Goal: Obtain resource: Download file/media

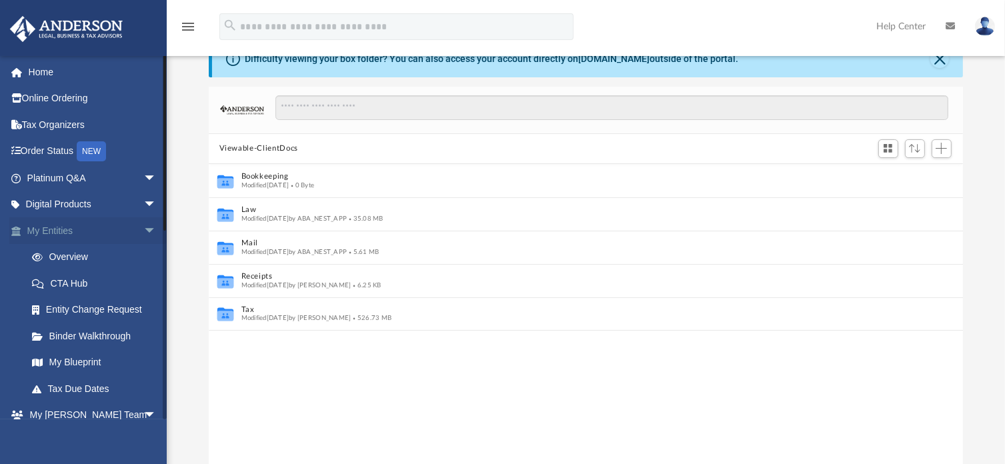
scroll to position [293, 744]
click at [77, 229] on link "My Entities arrow_drop_down" at bounding box center [92, 230] width 167 height 27
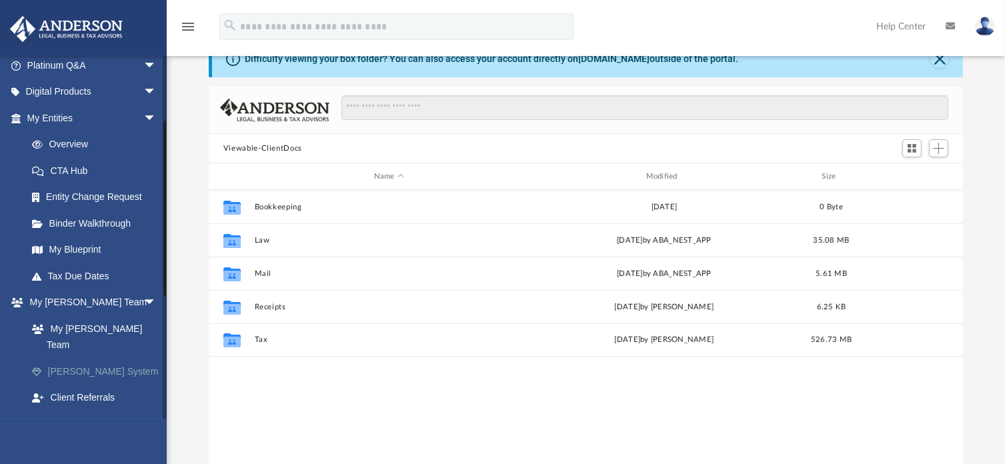
scroll to position [133, 0]
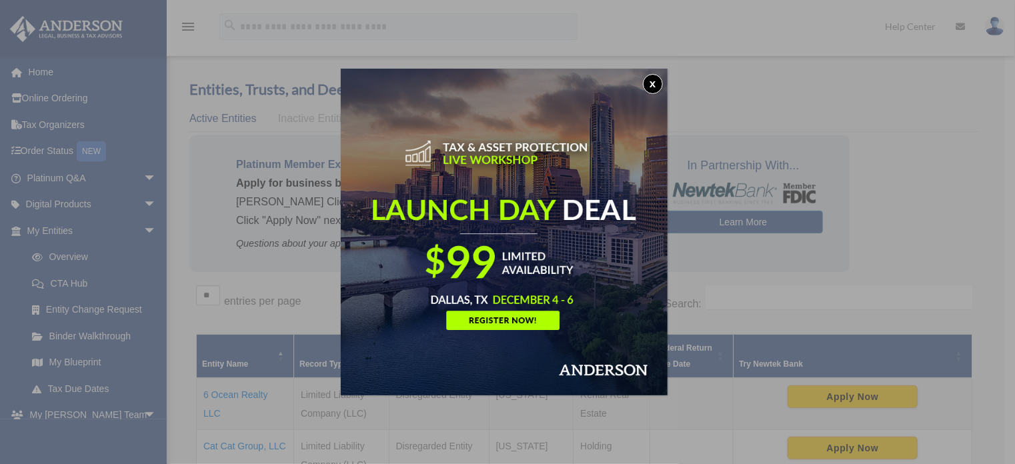
click at [657, 87] on button "x" at bounding box center [653, 84] width 20 height 20
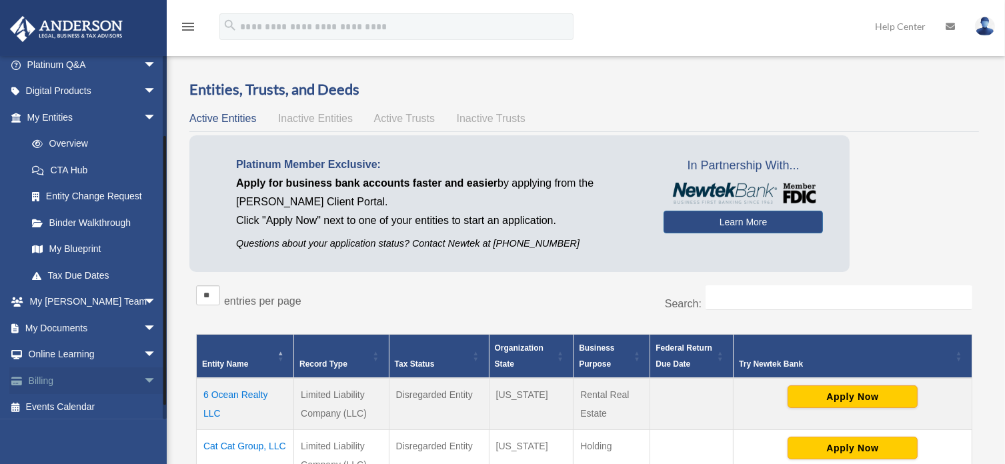
scroll to position [117, 0]
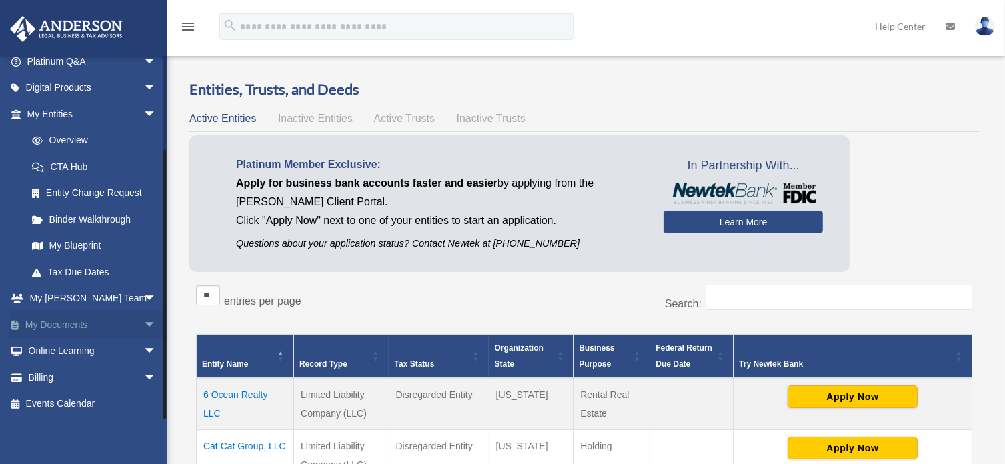
click at [143, 325] on span "arrow_drop_down" at bounding box center [156, 325] width 27 height 27
click at [67, 353] on link "Box" at bounding box center [98, 351] width 158 height 27
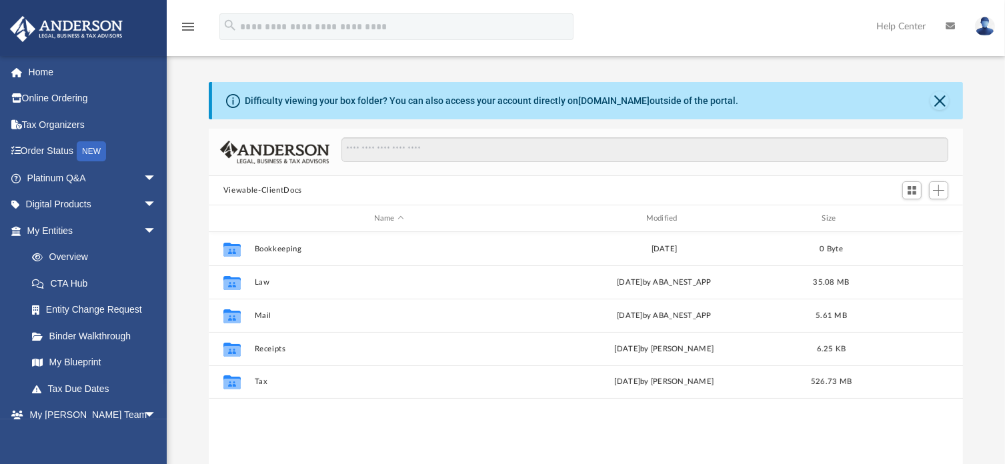
scroll to position [293, 744]
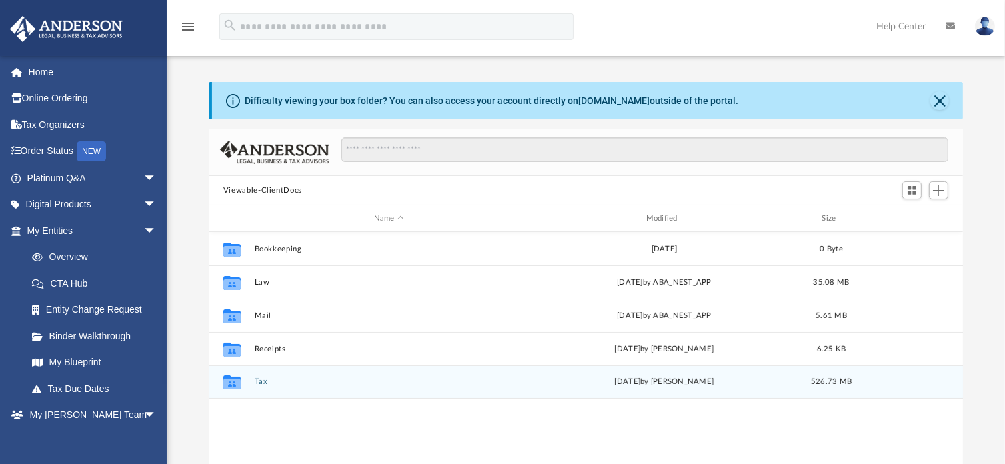
click at [266, 386] on button "Tax" at bounding box center [389, 382] width 270 height 9
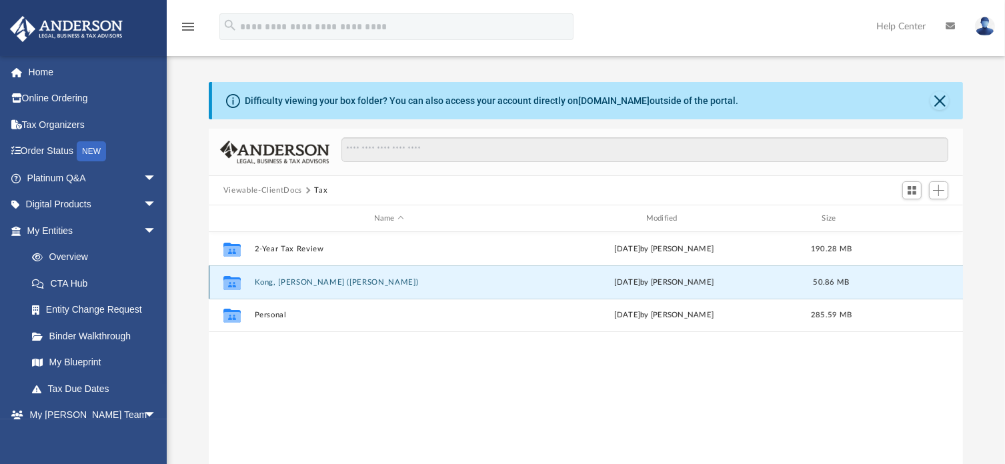
click at [298, 285] on button "Kong, [PERSON_NAME] ([PERSON_NAME])" at bounding box center [389, 282] width 270 height 9
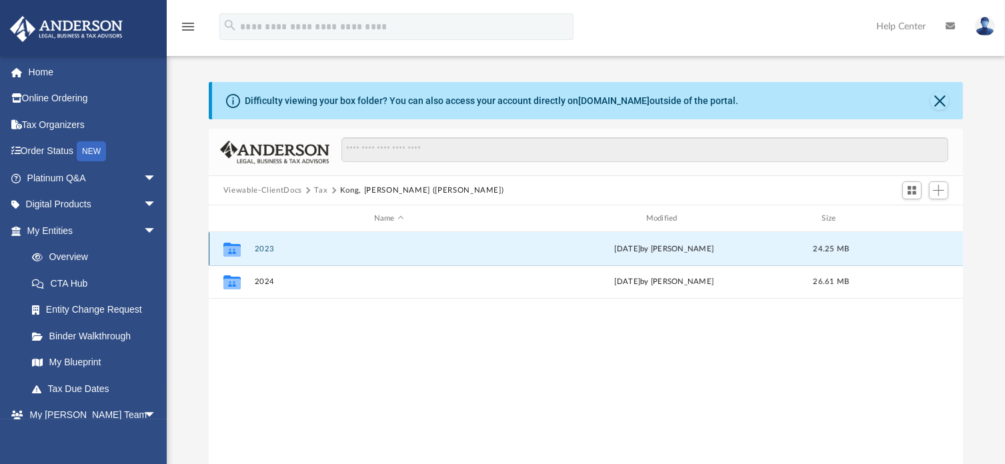
click at [303, 245] on button "2023" at bounding box center [389, 249] width 270 height 9
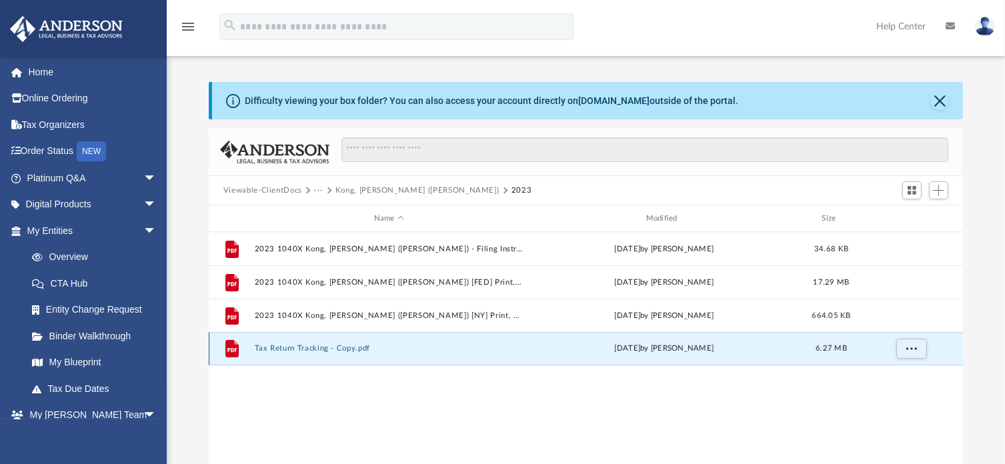
click at [310, 351] on button "Tax Return Tracking - Copy.pdf" at bounding box center [389, 348] width 270 height 9
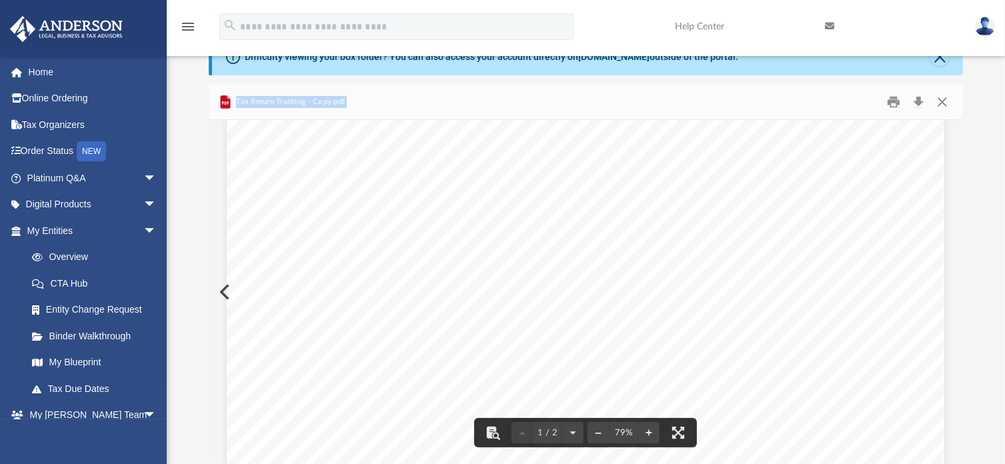
scroll to position [0, 0]
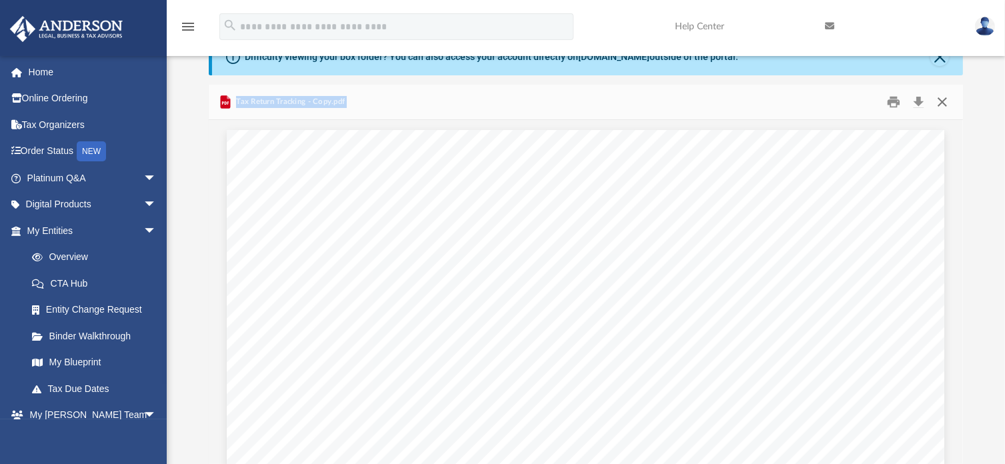
click at [937, 99] on button "Close" at bounding box center [943, 102] width 24 height 21
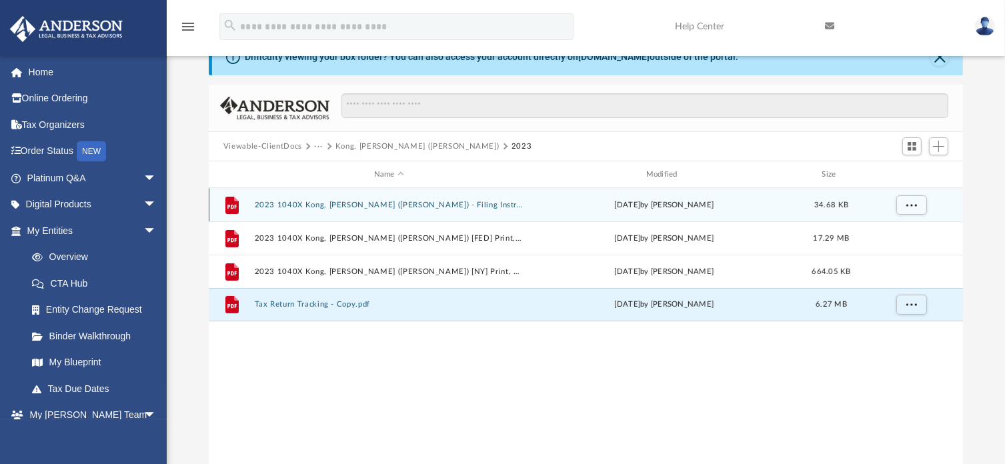
click at [364, 207] on button "2023 1040X Kong, Ru Jing (Cathy) - Filing Instructions.pdf" at bounding box center [389, 205] width 270 height 9
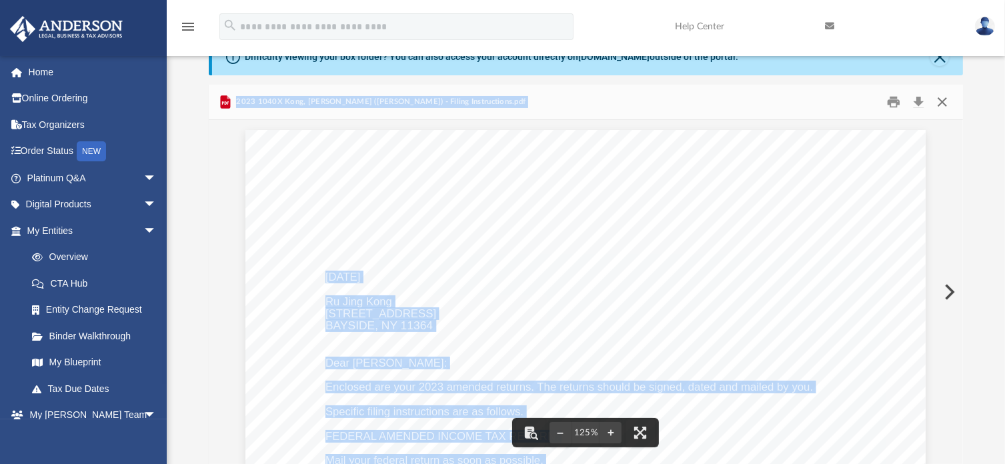
click at [942, 102] on button "Close" at bounding box center [943, 102] width 24 height 21
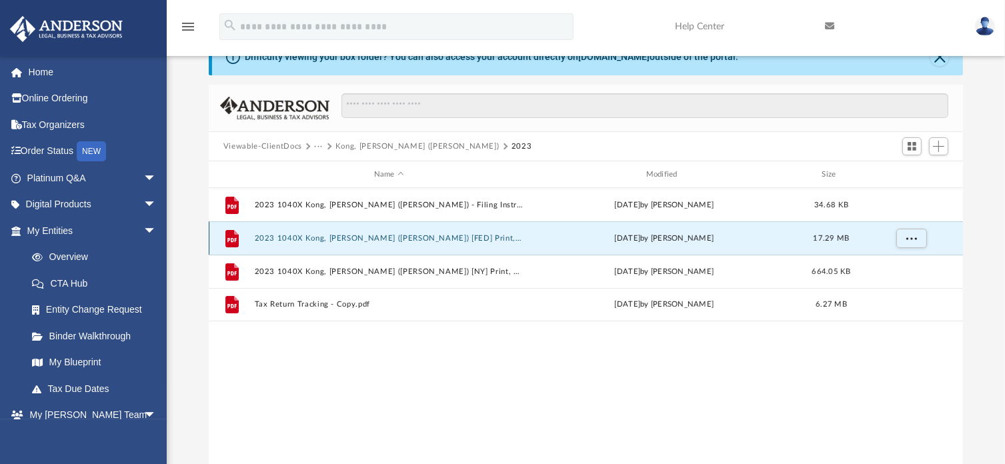
click at [383, 237] on button "2023 1040X Kong, Ru Jing (Cathy) [FED] Print, Sign, Mail.pdf" at bounding box center [389, 238] width 270 height 9
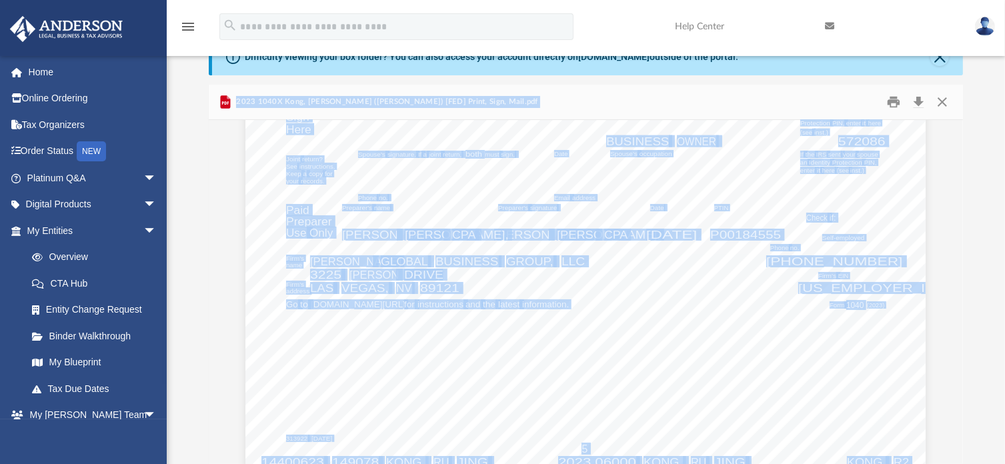
scroll to position [6504, 0]
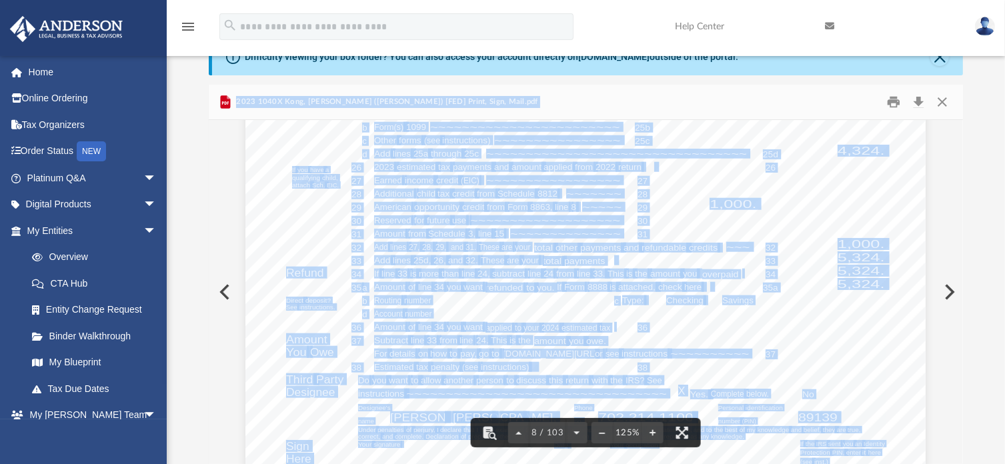
click at [873, 191] on div "Form 1040 (2023) Page If you have a qualifying child, attach Sch. EIC. Direct d…" at bounding box center [585, 370] width 680 height 881
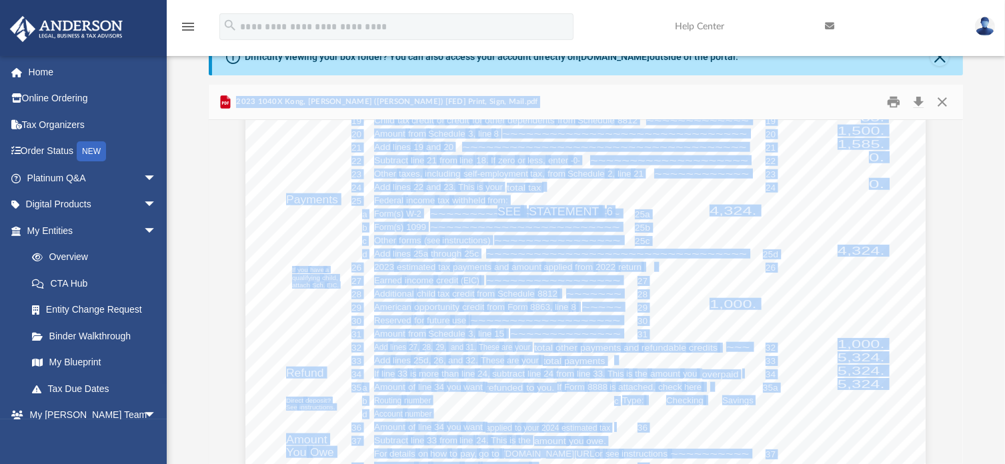
scroll to position [6471, 0]
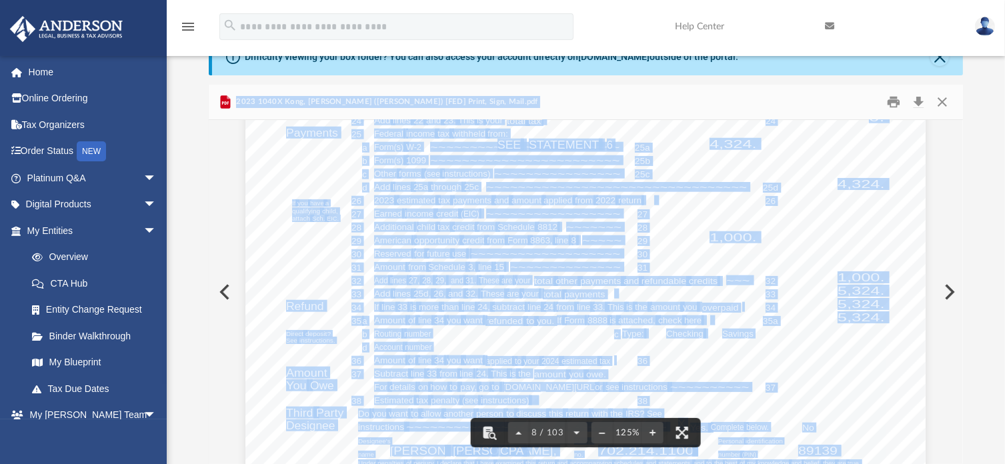
click at [889, 257] on div "Form 1040 (2023) Page If you have a qualifying child, attach Sch. EIC. Direct d…" at bounding box center [585, 403] width 680 height 881
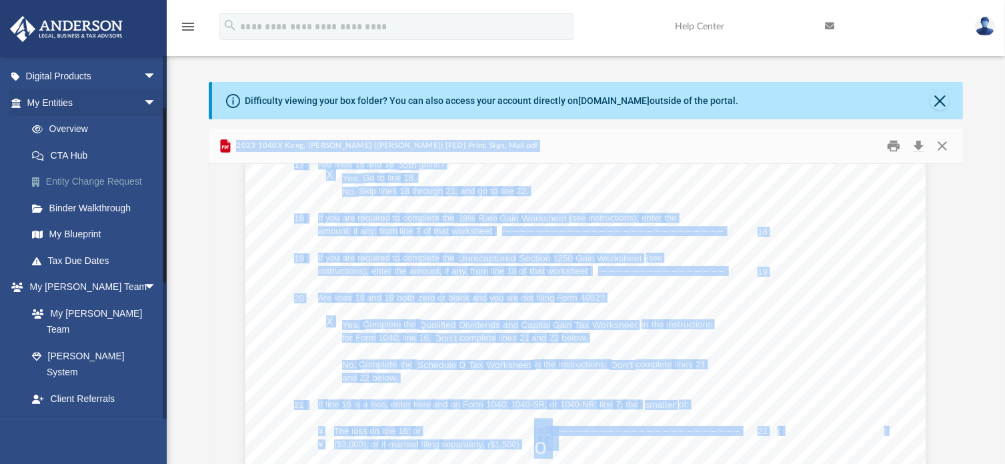
scroll to position [133, 0]
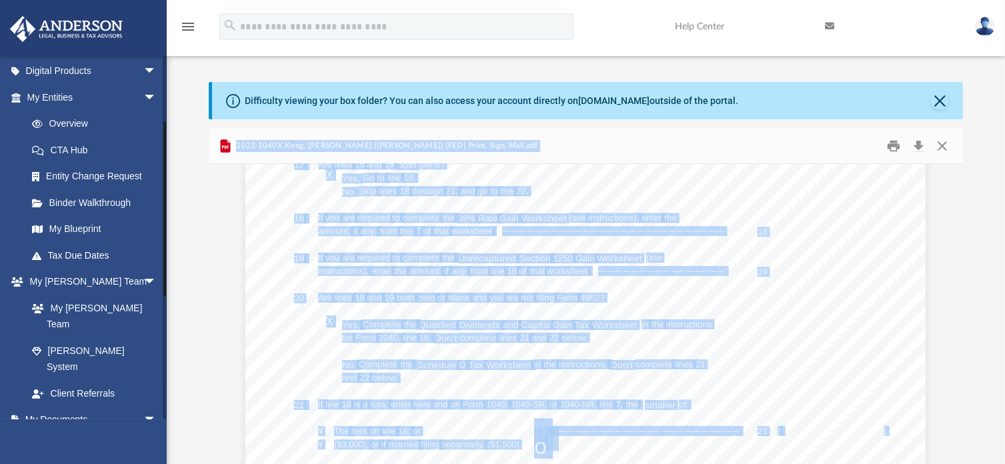
click at [53, 433] on link "Box" at bounding box center [98, 446] width 158 height 27
click at [58, 433] on link "Box" at bounding box center [98, 446] width 158 height 27
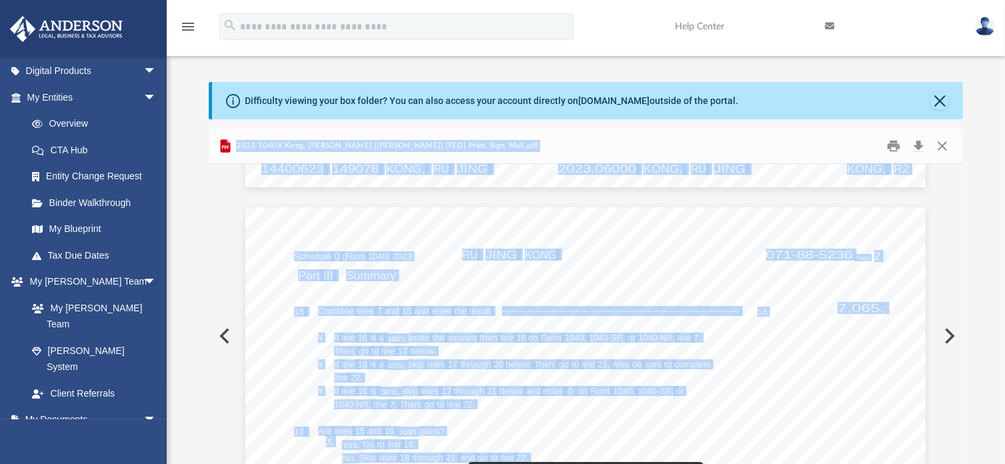
scroll to position [13209, 0]
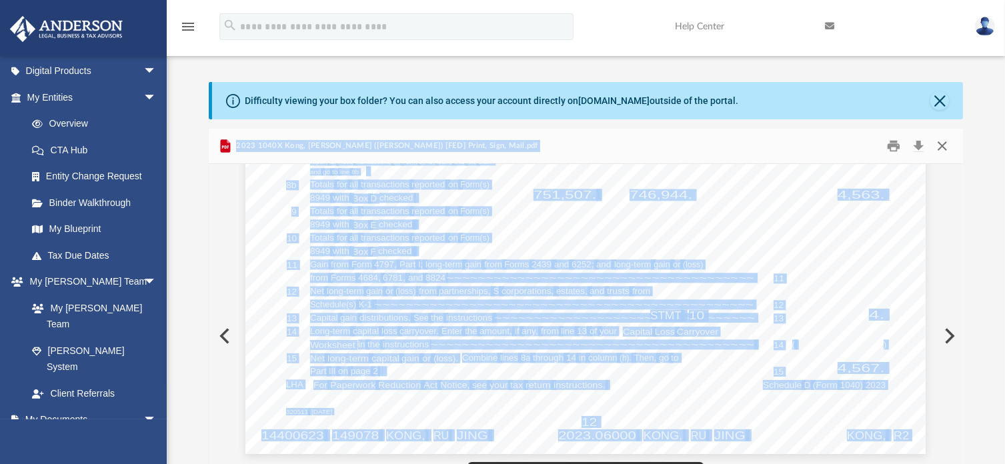
click at [943, 145] on button "Close" at bounding box center [943, 146] width 24 height 21
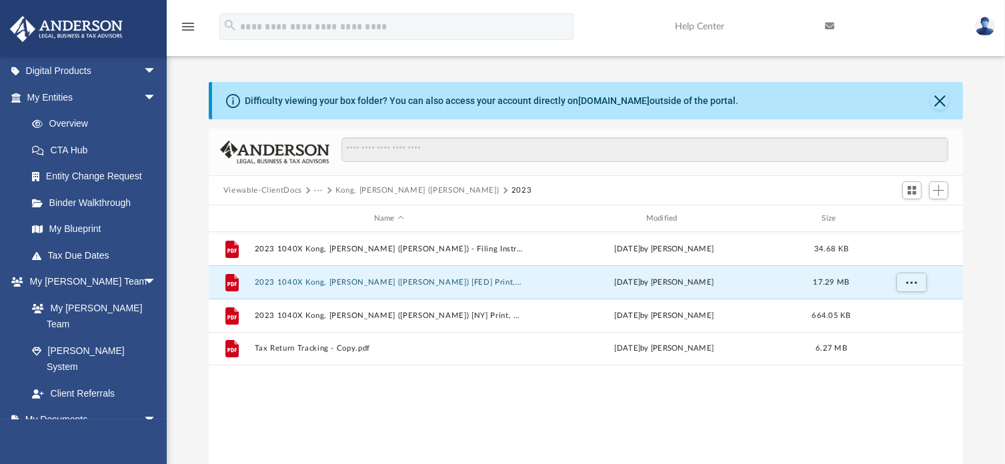
click at [314, 190] on button "···" at bounding box center [318, 191] width 9 height 12
click at [322, 189] on span "···" at bounding box center [324, 191] width 21 height 12
click at [318, 190] on button "···" at bounding box center [318, 191] width 9 height 12
click at [326, 213] on li "Tax" at bounding box center [328, 214] width 13 height 14
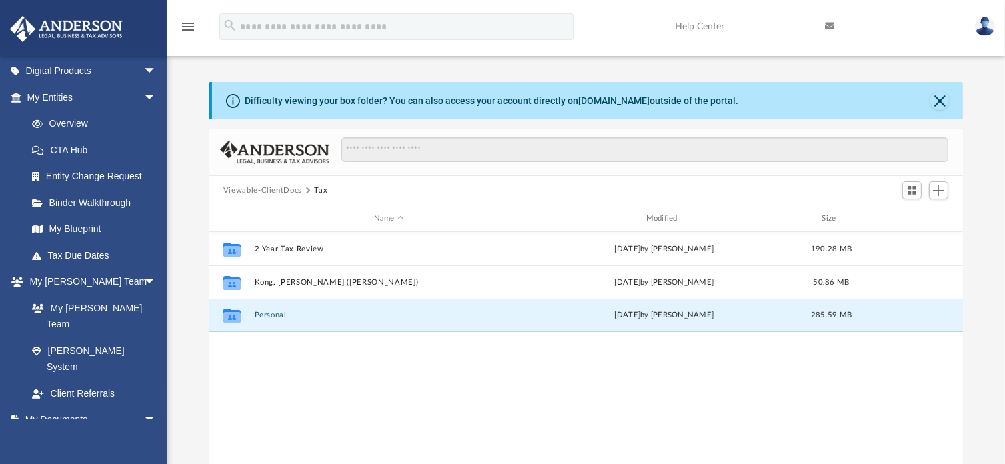
click at [278, 318] on button "Personal" at bounding box center [389, 315] width 270 height 9
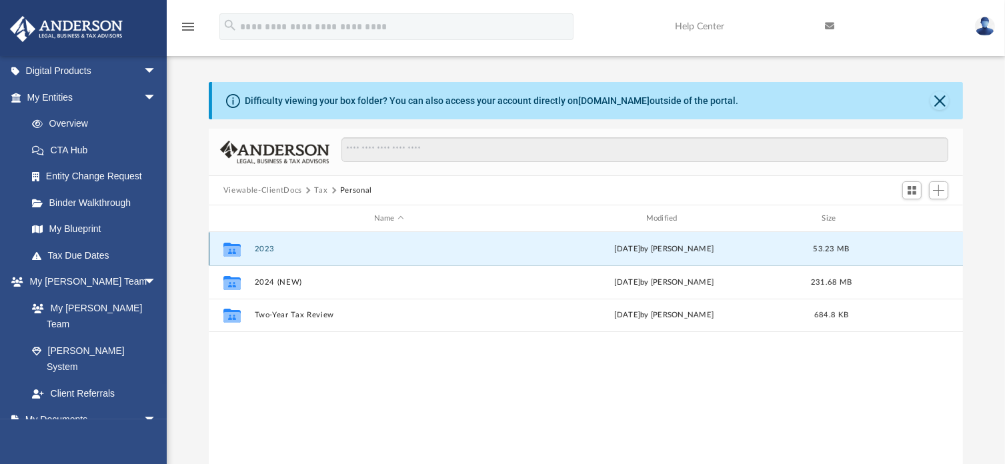
click at [265, 247] on button "2023" at bounding box center [389, 249] width 270 height 9
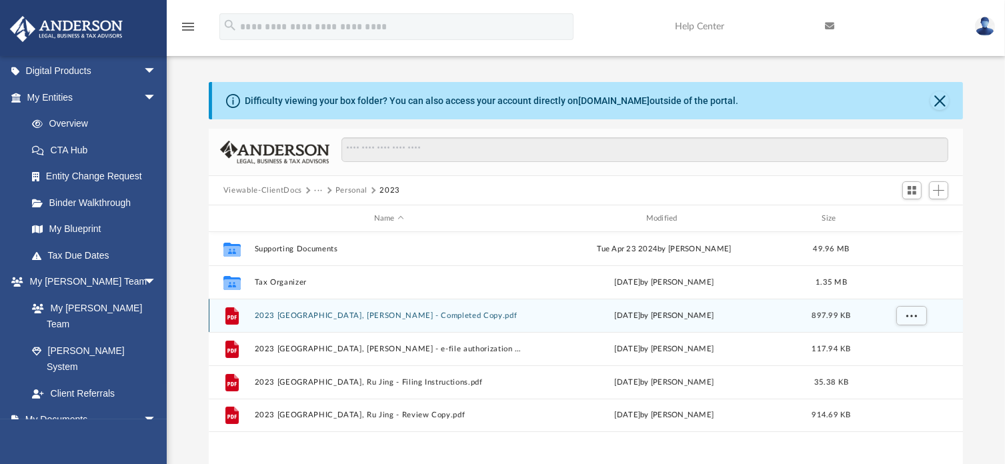
click at [360, 317] on button "2023 1040 Kong, Ru Jing - Completed Copy.pdf" at bounding box center [389, 316] width 270 height 9
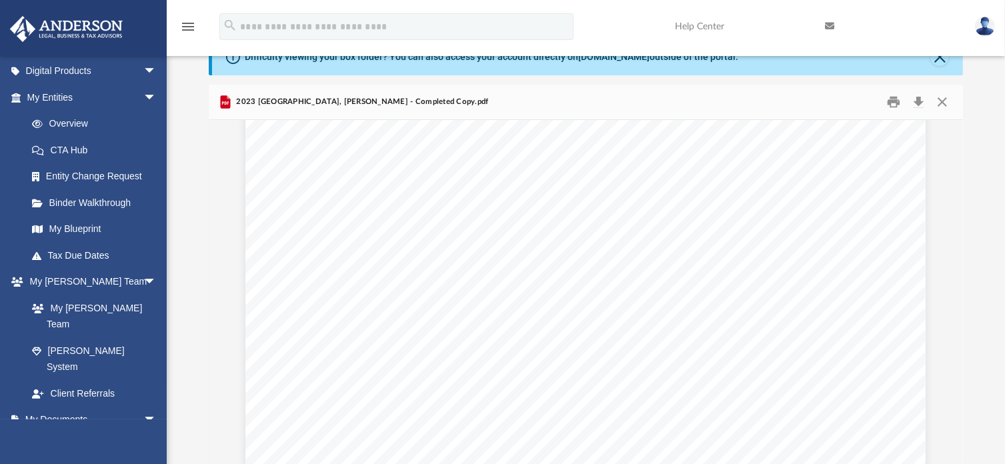
scroll to position [39893, 0]
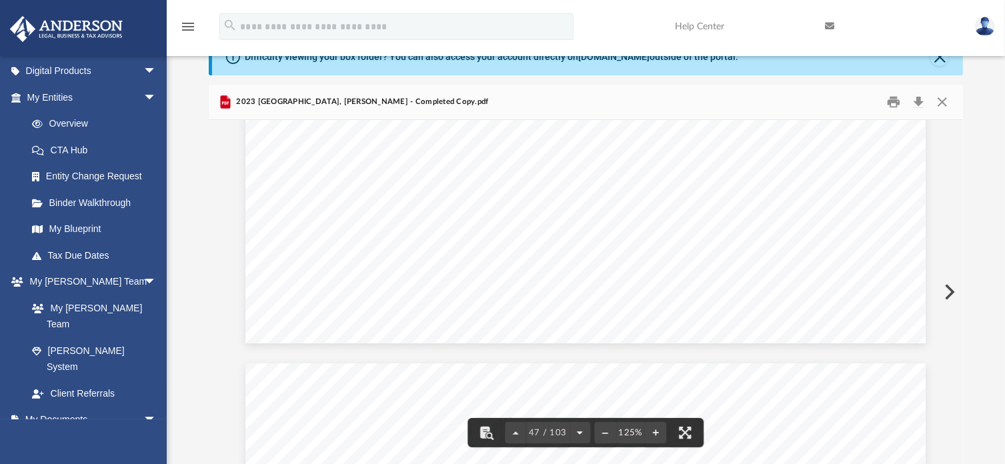
click at [575, 432] on button "File preview" at bounding box center [579, 432] width 21 height 29
click at [945, 105] on button "Close" at bounding box center [943, 102] width 24 height 21
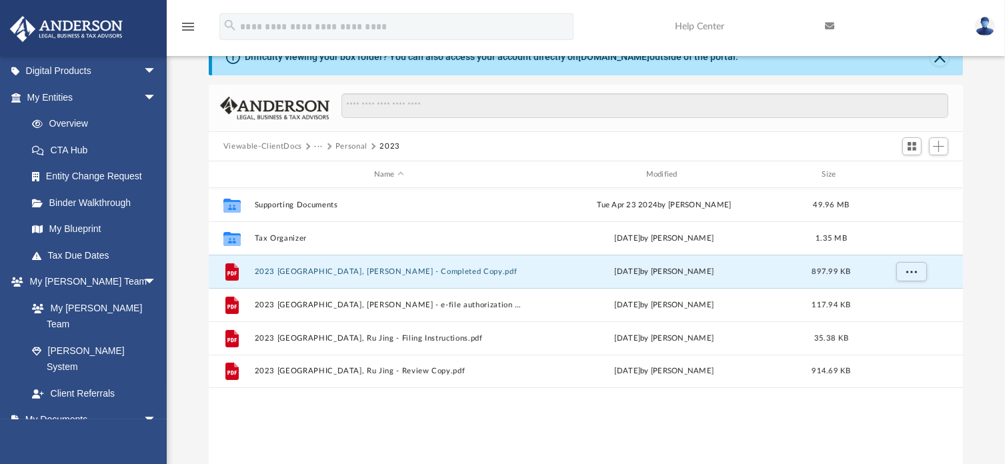
click at [316, 143] on button "···" at bounding box center [318, 147] width 9 height 12
click at [325, 172] on li "Tax" at bounding box center [328, 170] width 13 height 14
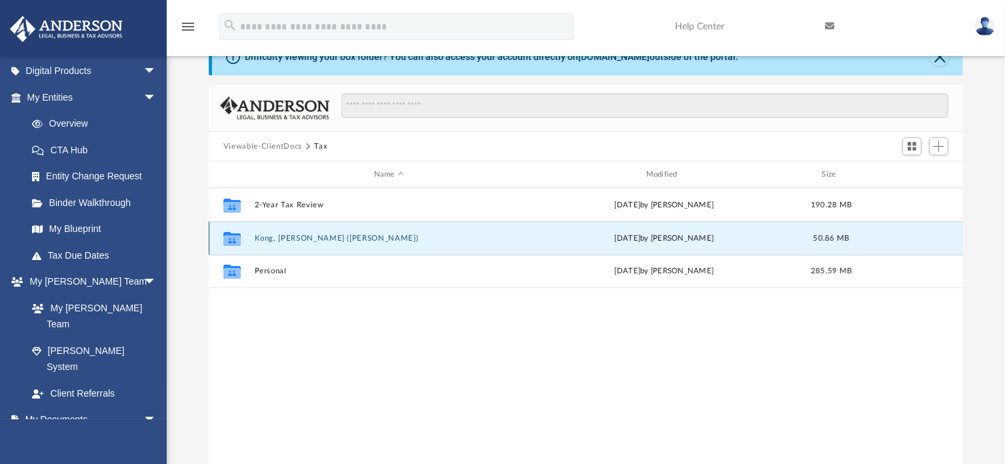
click at [300, 237] on button "Kong, Ru Jing (Cathy)" at bounding box center [389, 238] width 270 height 9
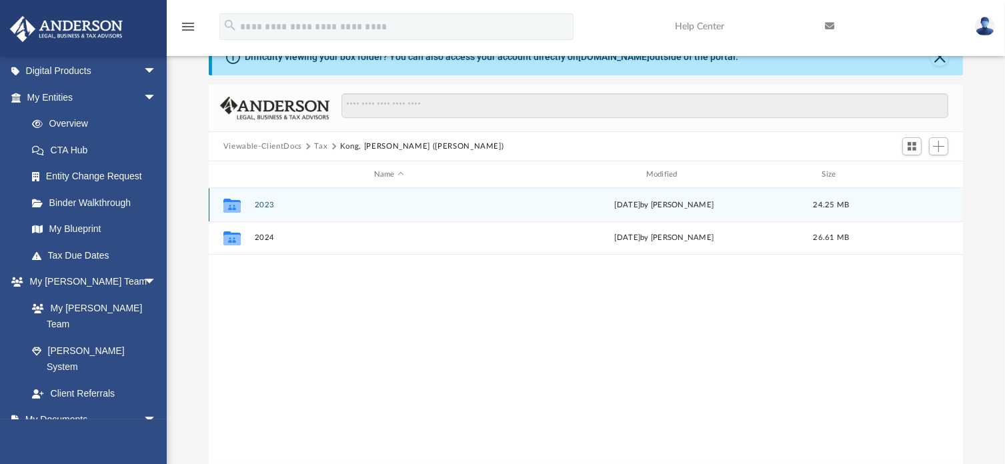
click at [296, 210] on div "Collaborated Folder 2023 Wed Jul 23 2025 by Linda Ramos 24.25 MB" at bounding box center [586, 204] width 754 height 33
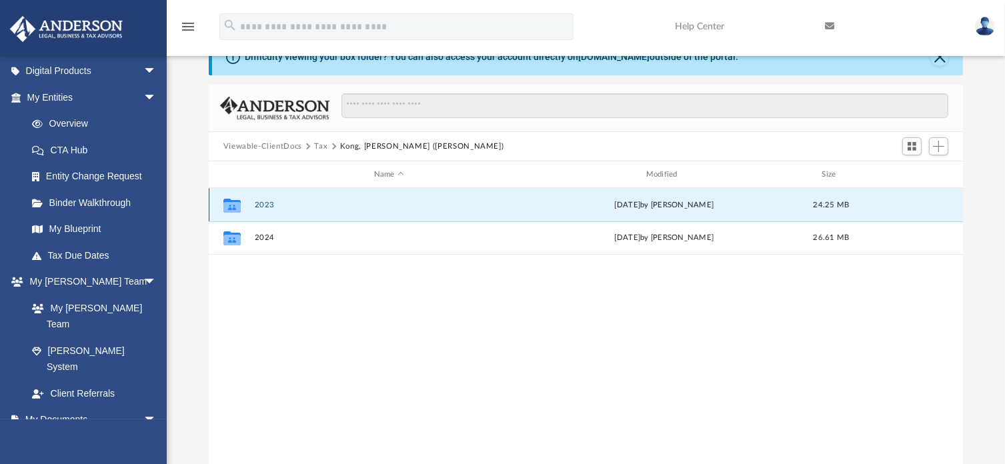
click at [270, 209] on div "Collaborated Folder 2023 Wed Jul 23 2025 by Linda Ramos 24.25 MB" at bounding box center [586, 204] width 754 height 33
click at [278, 209] on div "Collaborated Folder 2023 Wed Jul 23 2025 by Linda Ramos 24.25 MB" at bounding box center [586, 204] width 754 height 33
click at [259, 205] on button "2023" at bounding box center [389, 205] width 270 height 9
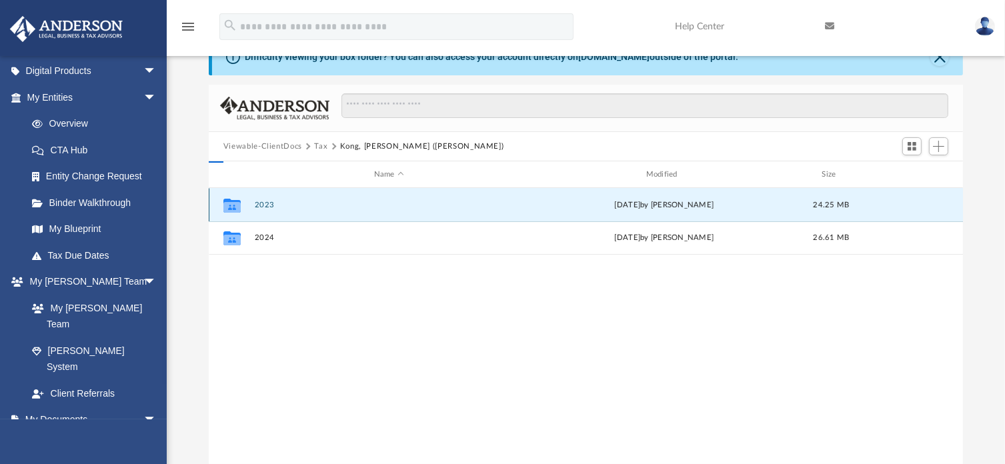
click at [259, 205] on button "2023" at bounding box center [389, 205] width 270 height 9
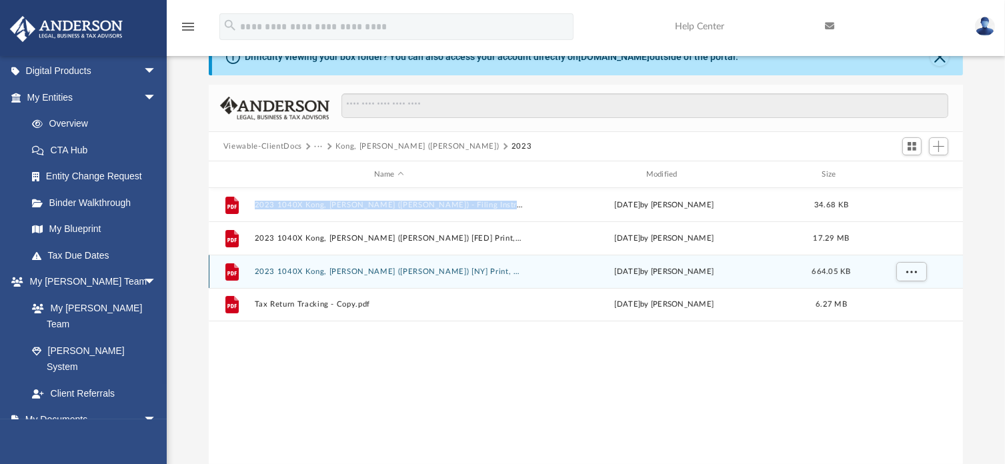
click at [392, 270] on button "2023 1040X Kong, Ru Jing (Cathy) [NY] Print, Sign, Mail.pdf" at bounding box center [389, 272] width 270 height 9
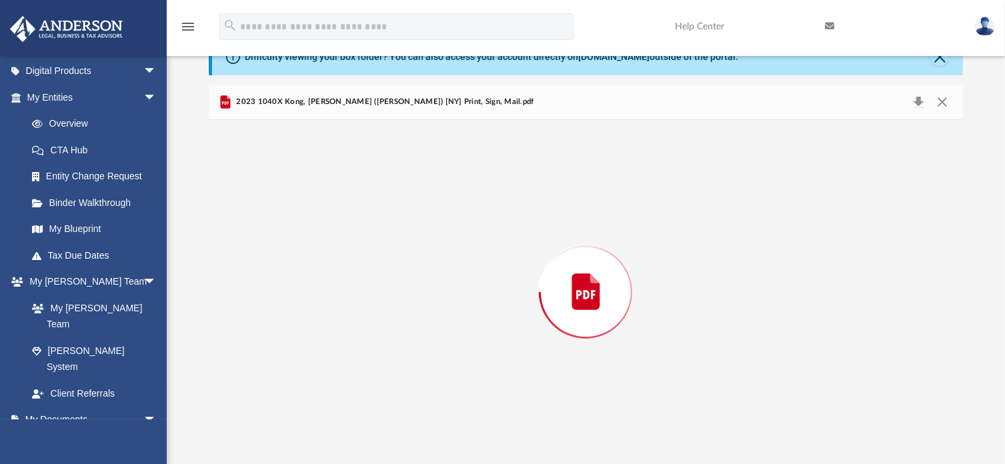
click at [392, 270] on div "Preview" at bounding box center [586, 292] width 754 height 344
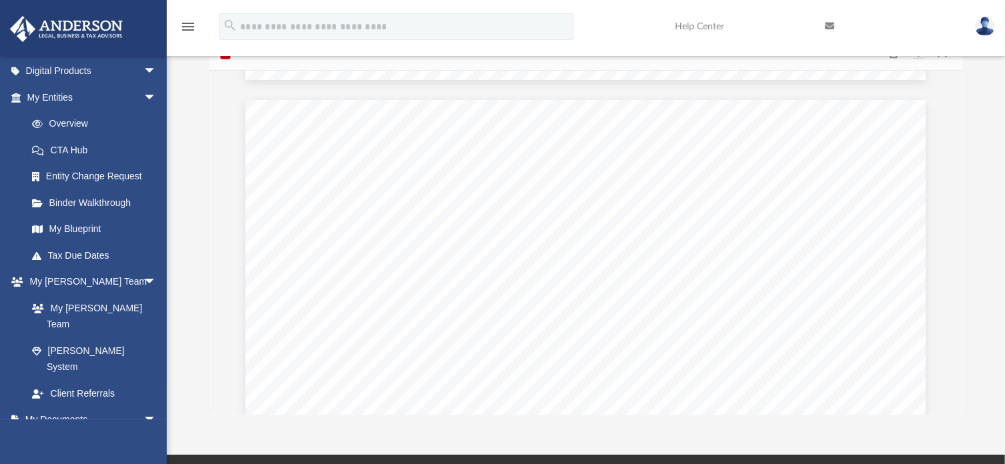
scroll to position [3669, 0]
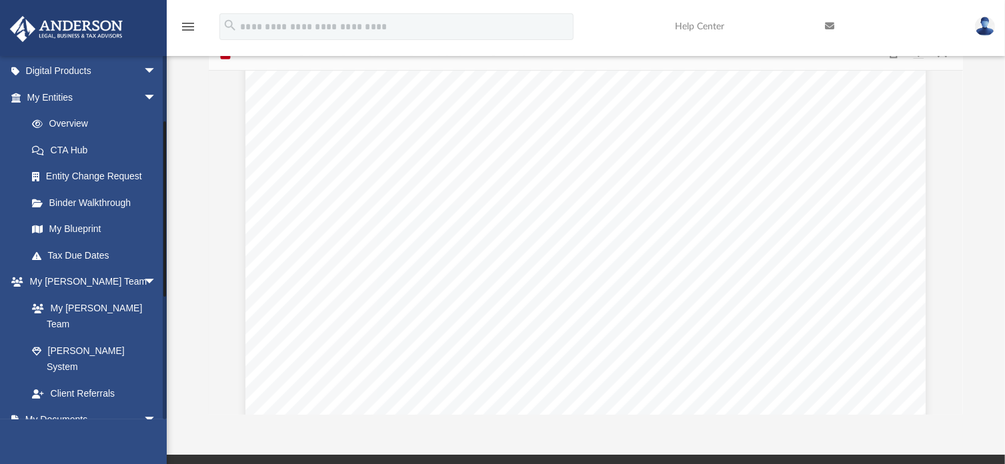
click at [48, 433] on link "Box" at bounding box center [98, 446] width 158 height 27
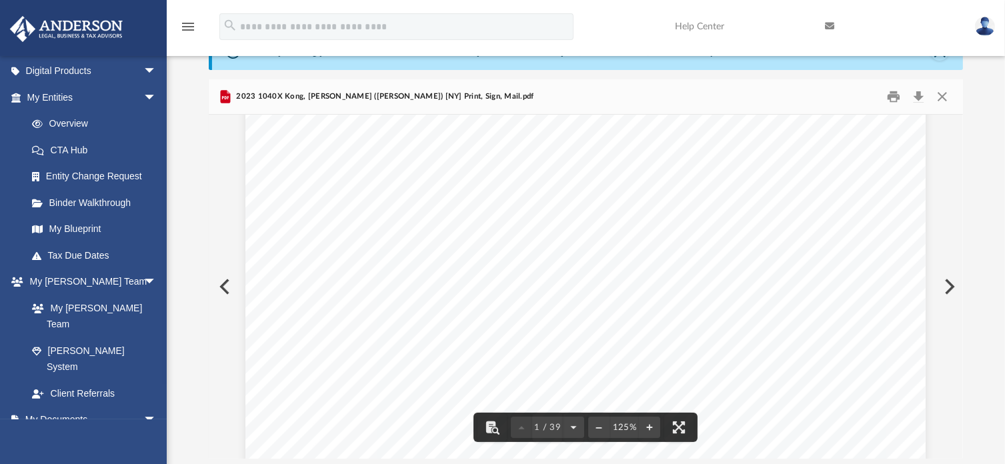
scroll to position [0, 0]
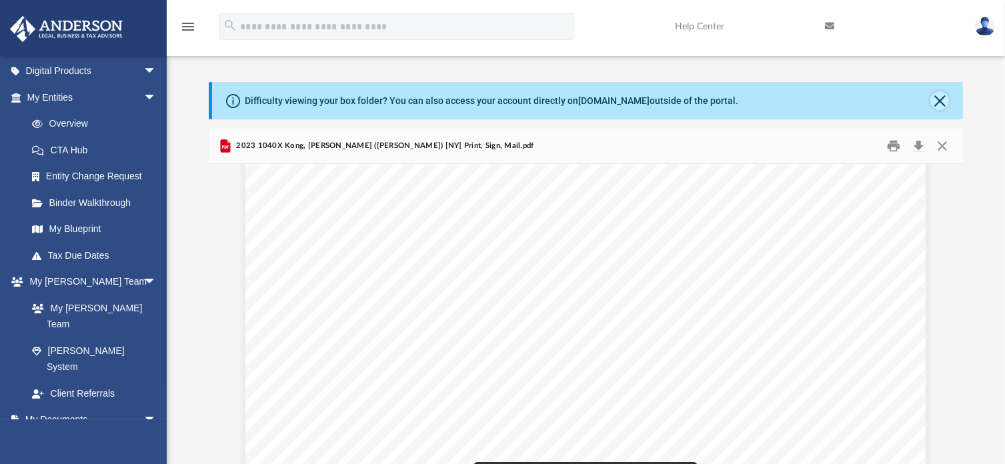
click at [944, 101] on button "Close" at bounding box center [940, 100] width 19 height 19
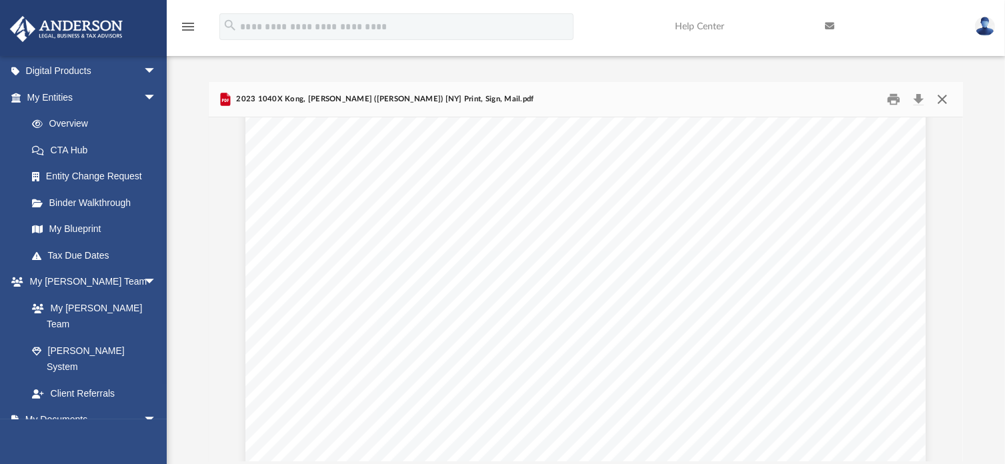
click at [944, 101] on button "Close" at bounding box center [943, 99] width 24 height 21
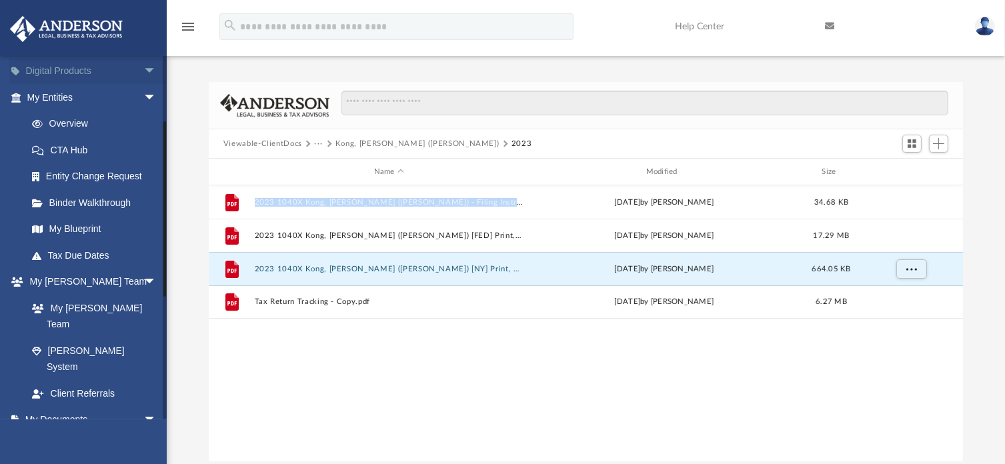
click at [74, 79] on link "Digital Products arrow_drop_down" at bounding box center [92, 71] width 167 height 27
click at [57, 100] on link "My Entities arrow_drop_down" at bounding box center [92, 97] width 167 height 27
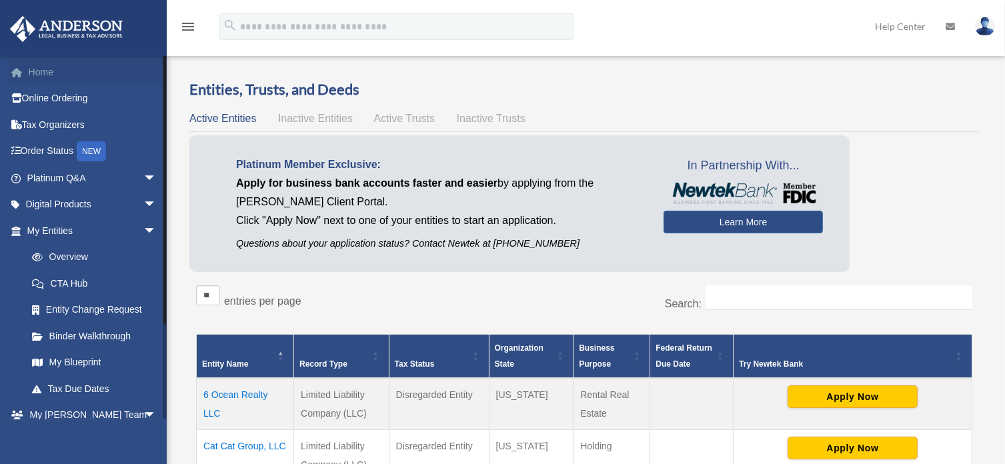
click at [43, 74] on link "Home" at bounding box center [92, 72] width 167 height 27
